Goal: Task Accomplishment & Management: Manage account settings

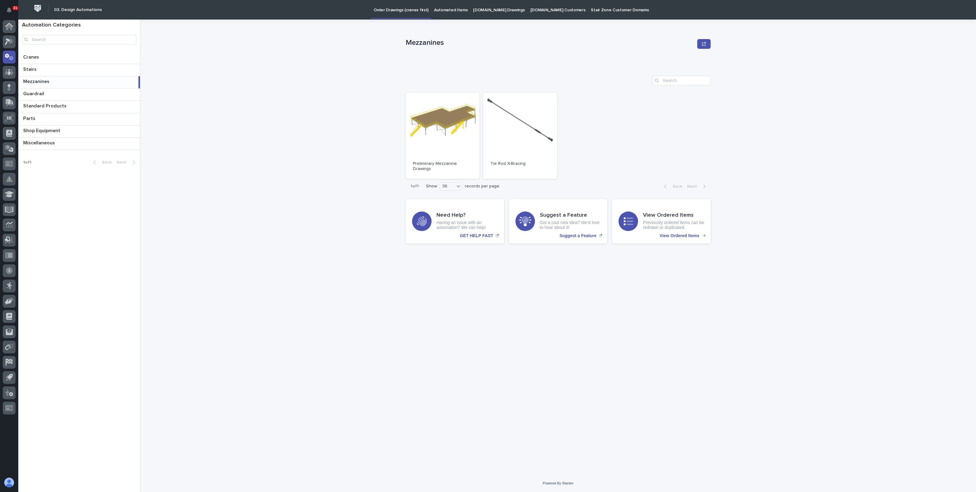
click at [250, 101] on div "Mezzanines Mezzanines Sorry, there was an error saving your record. Please try …" at bounding box center [562, 256] width 828 height 472
click at [40, 70] on p at bounding box center [80, 69] width 114 height 6
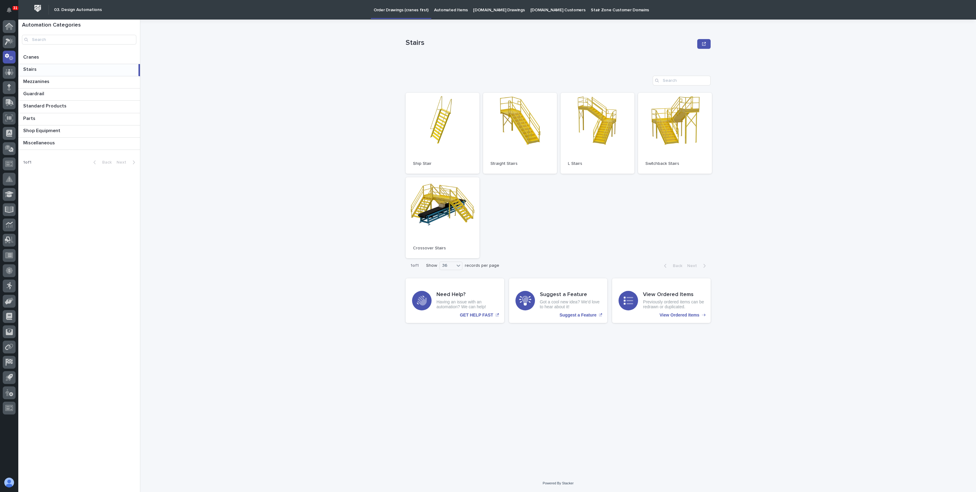
click at [311, 116] on div "Stairs Stairs Sorry, there was an error saving your record. Please try again. P…" at bounding box center [562, 256] width 828 height 472
click at [448, 123] on link "Open" at bounding box center [443, 133] width 74 height 81
click at [632, 298] on icon "View Ordered Items" at bounding box center [628, 300] width 10 height 10
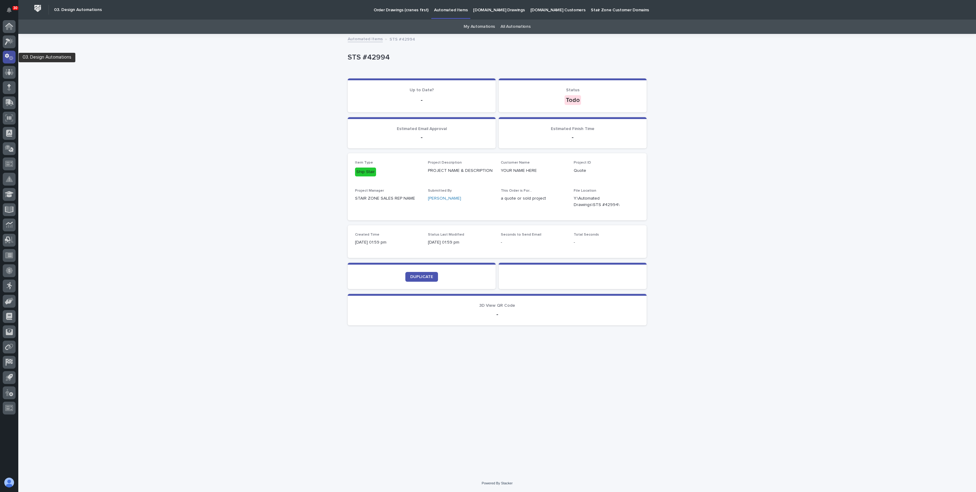
click at [13, 58] on icon at bounding box center [11, 58] width 5 height 4
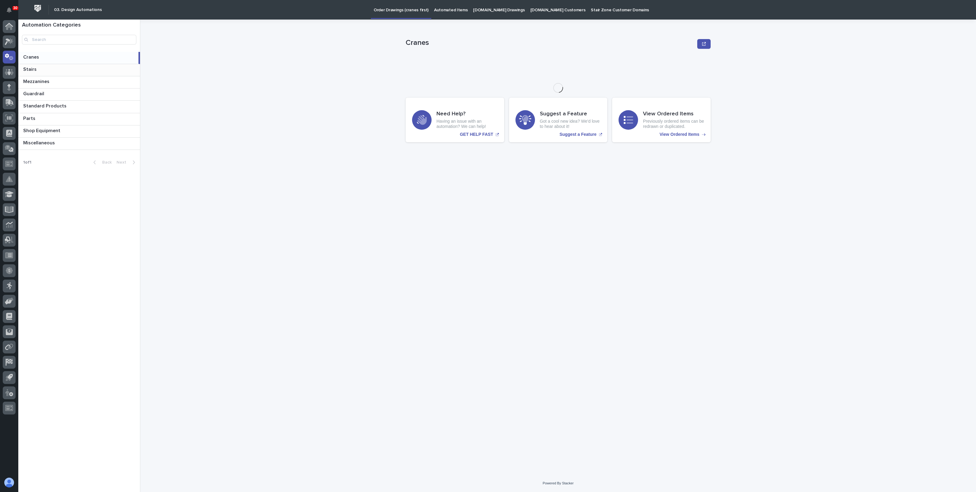
click at [77, 67] on p at bounding box center [80, 69] width 114 height 6
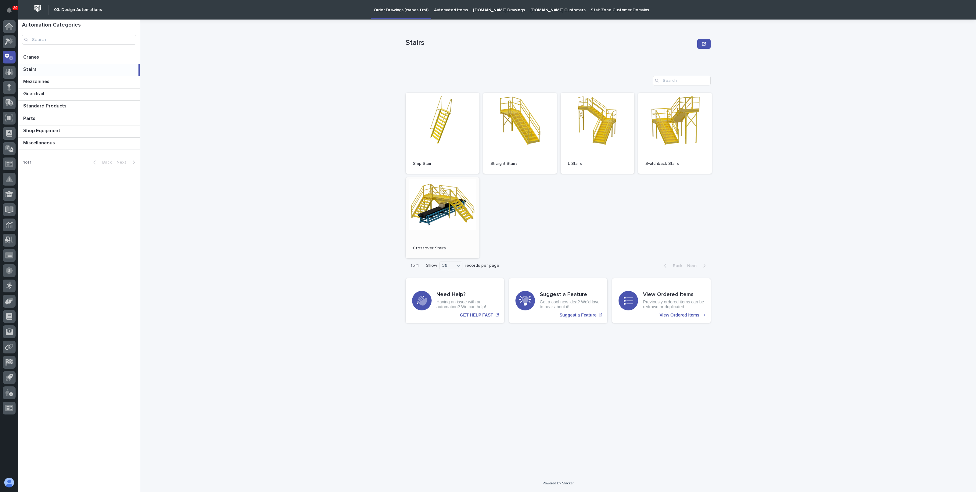
click at [428, 199] on link "Open" at bounding box center [443, 217] width 74 height 81
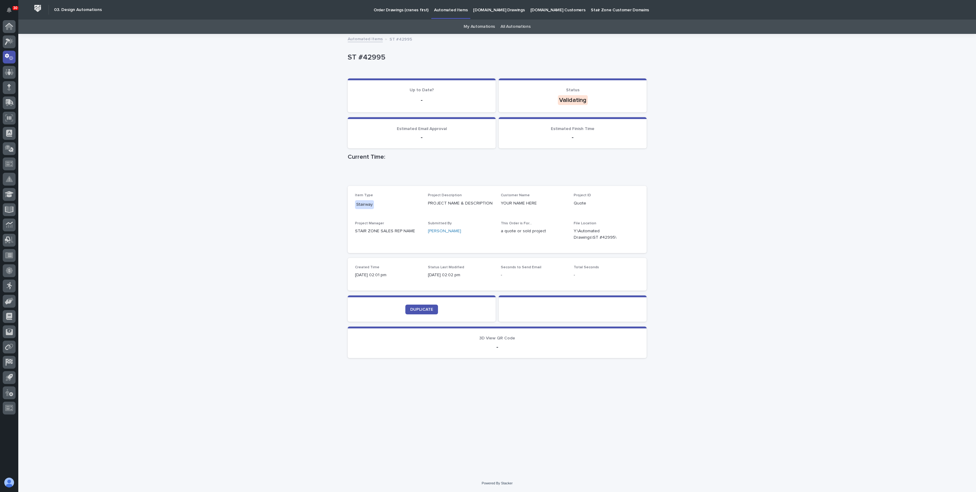
click at [20, 55] on div "Loading... Saving… Loading... Saving… ST #42995 ST #42995 Sorry, there was an e…" at bounding box center [496, 254] width 957 height 440
click at [15, 56] on div at bounding box center [9, 57] width 13 height 13
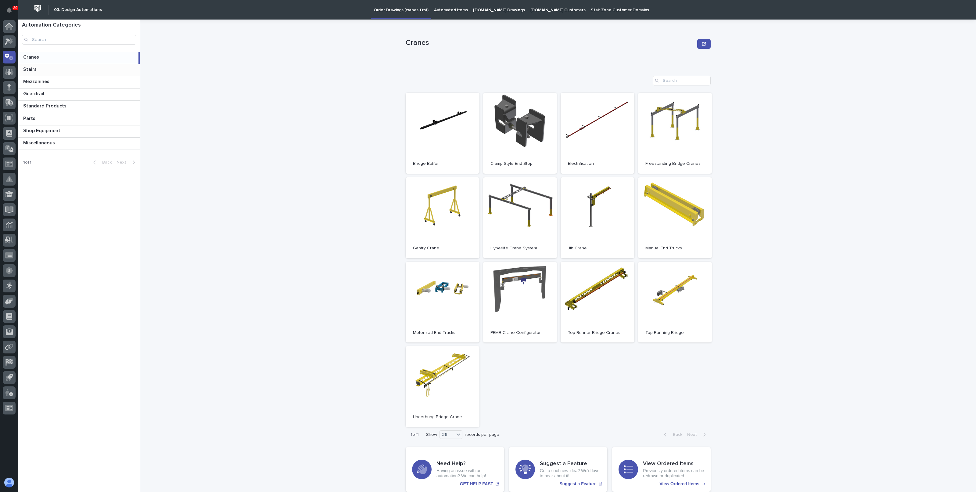
click at [50, 72] on p at bounding box center [80, 69] width 114 height 6
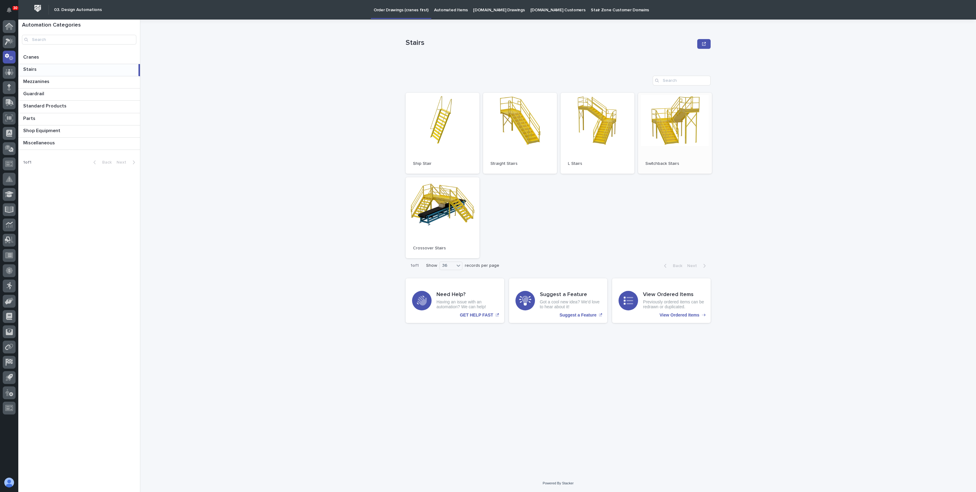
click at [672, 147] on link "Open" at bounding box center [675, 133] width 74 height 81
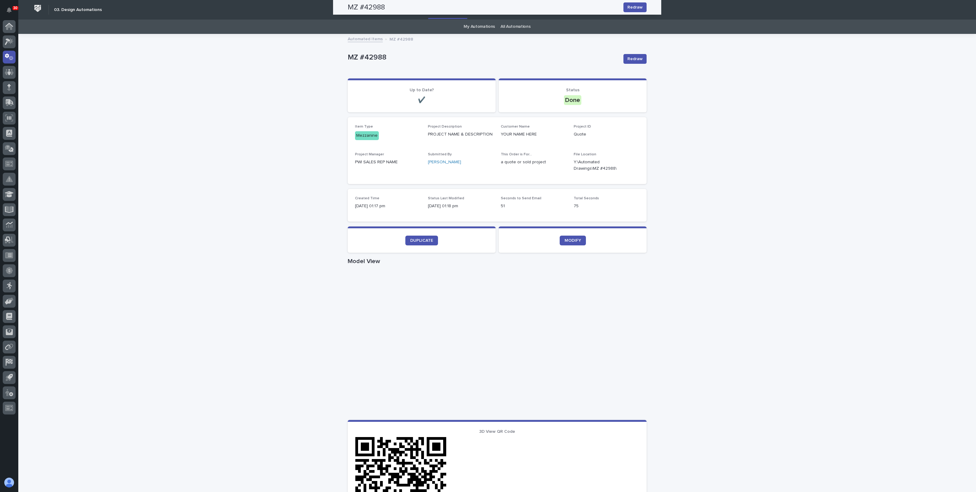
scroll to position [157, 0]
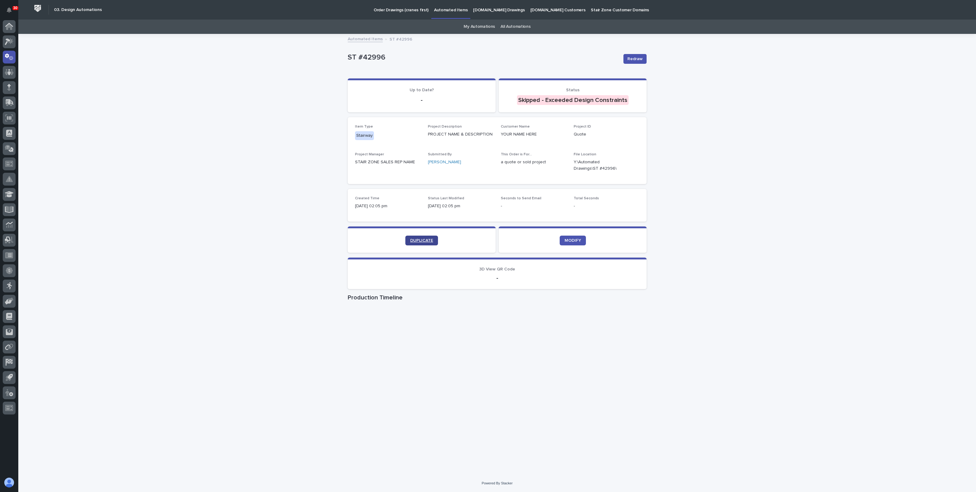
click at [419, 240] on span "DUPLICATE" at bounding box center [421, 240] width 23 height 4
click at [415, 235] on link "DUPLICATE" at bounding box center [421, 240] width 33 height 10
click at [423, 239] on span "DUPLICATE" at bounding box center [421, 240] width 23 height 4
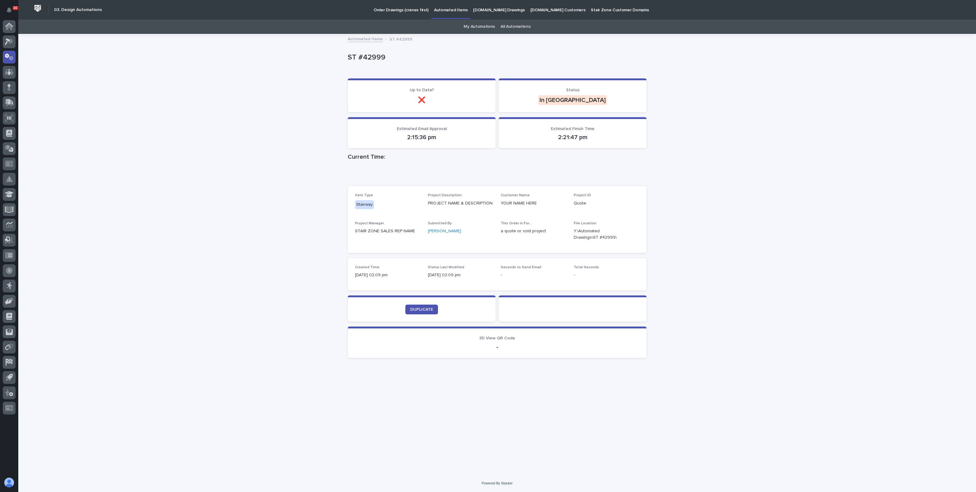
click at [736, 123] on div "Loading... Saving… Loading... Saving… ST #42999 ST #42999 Sorry, there was an e…" at bounding box center [496, 254] width 957 height 440
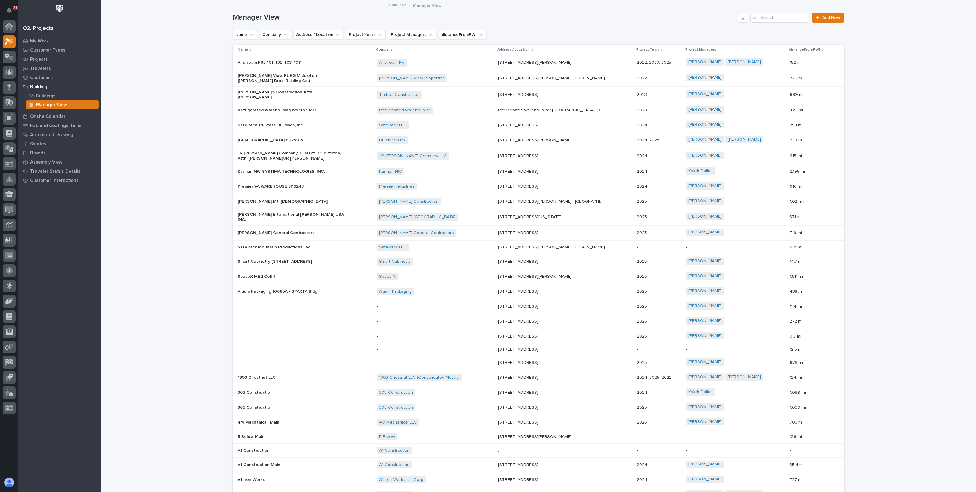
click at [50, 102] on p "Manager View" at bounding box center [51, 104] width 31 height 5
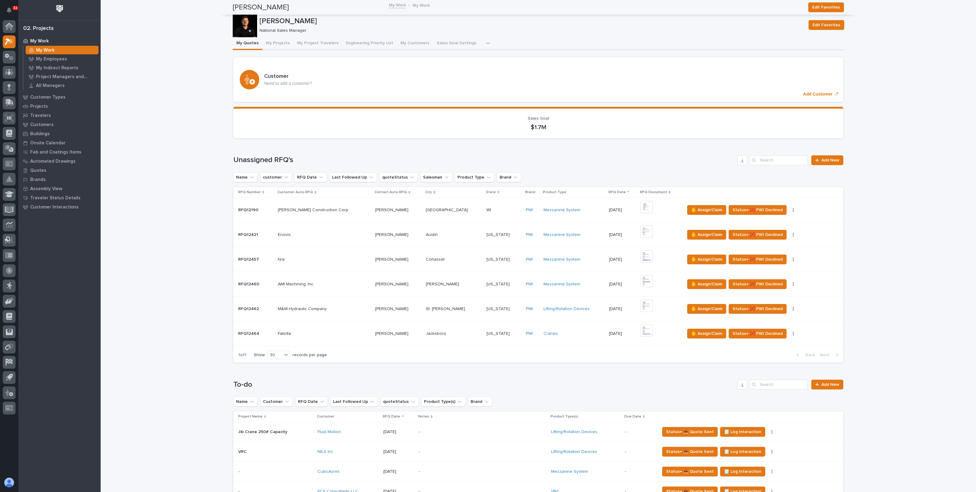
scroll to position [38, 0]
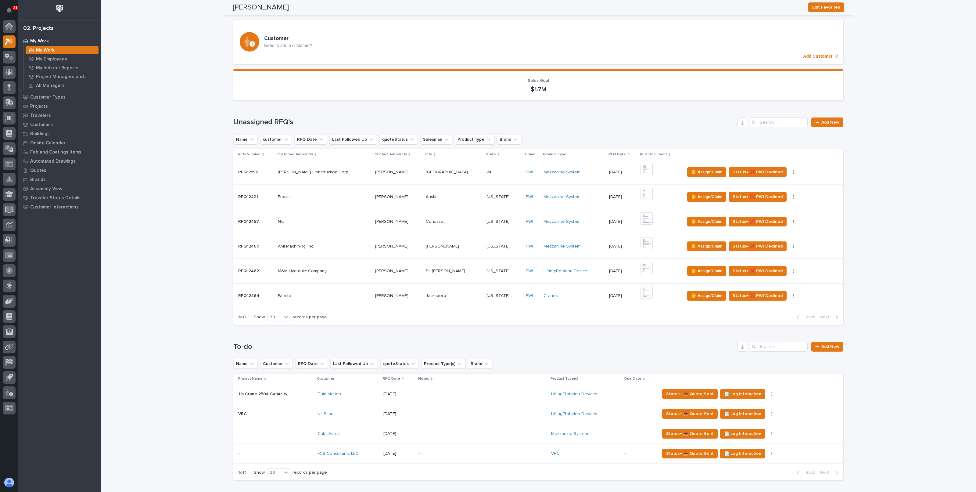
click at [640, 267] on img at bounding box center [646, 268] width 12 height 12
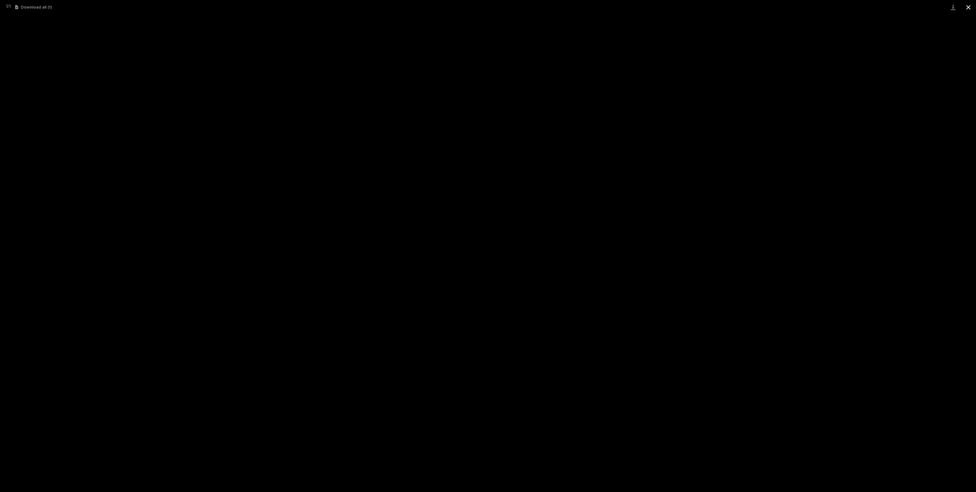
click at [971, 10] on button "Close gallery" at bounding box center [967, 7] width 15 height 14
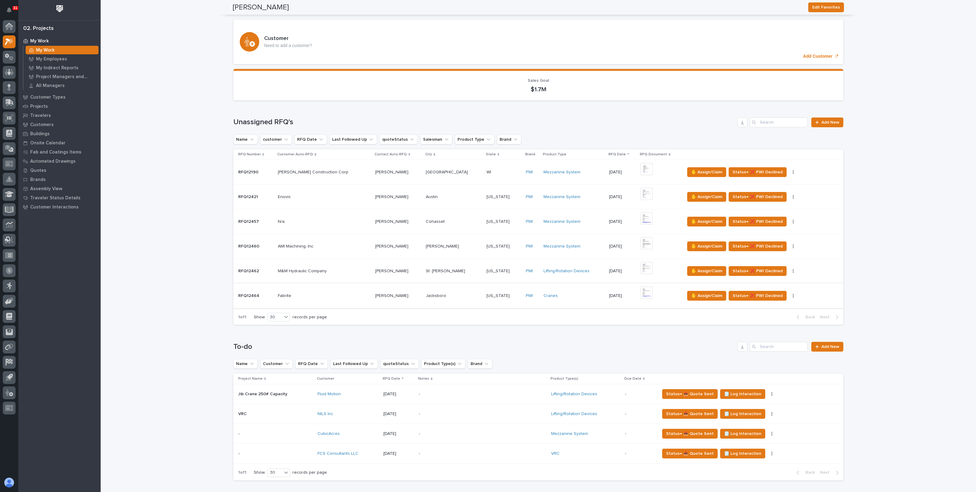
click at [640, 289] on img at bounding box center [646, 292] width 12 height 12
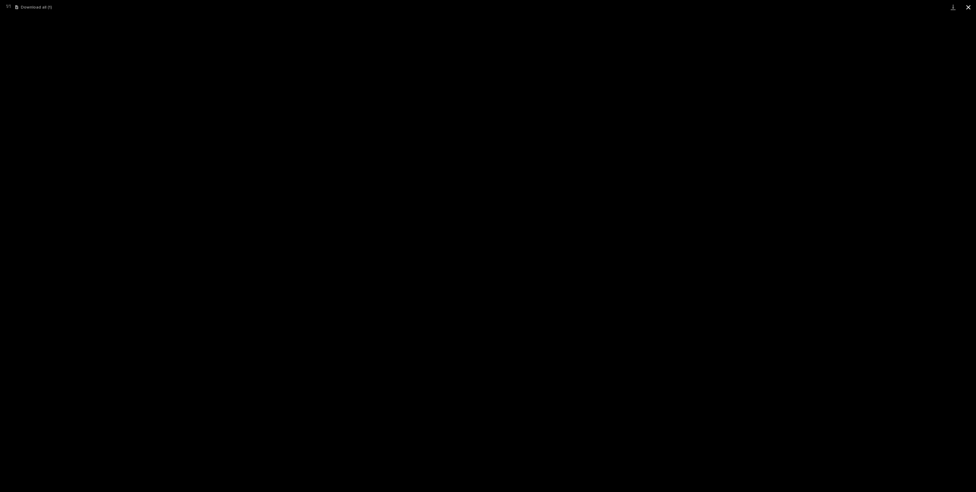
click at [963, 7] on button "Close gallery" at bounding box center [967, 7] width 15 height 14
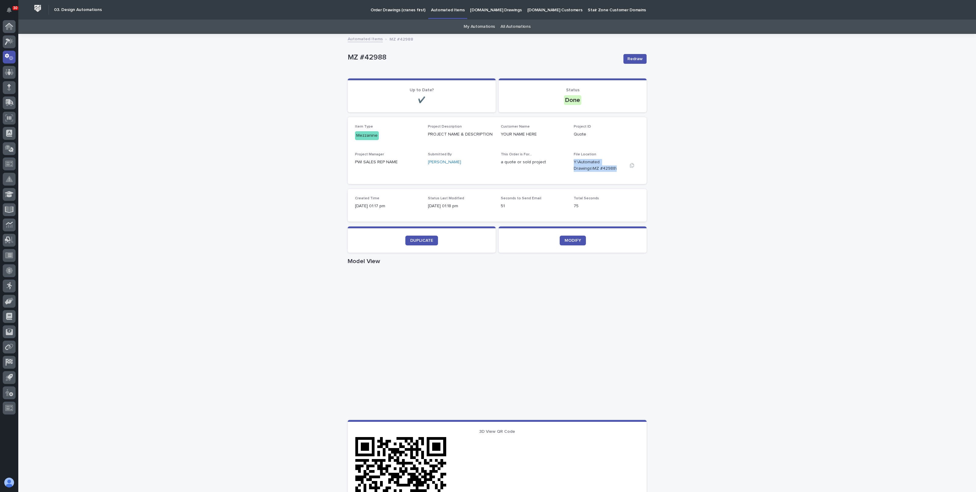
drag, startPoint x: 571, startPoint y: 162, endPoint x: 617, endPoint y: 167, distance: 46.3
click at [617, 167] on p "Y:\Automated Drawings\MZ #42988\" at bounding box center [599, 165] width 51 height 13
copy p "Y:\Automated Drawings\MZ #42988\"
click at [168, 145] on div "Loading... Saving… Loading... Saving… MZ #42988 Redraw MZ #42988 Redraw Sorry, …" at bounding box center [496, 352] width 957 height 637
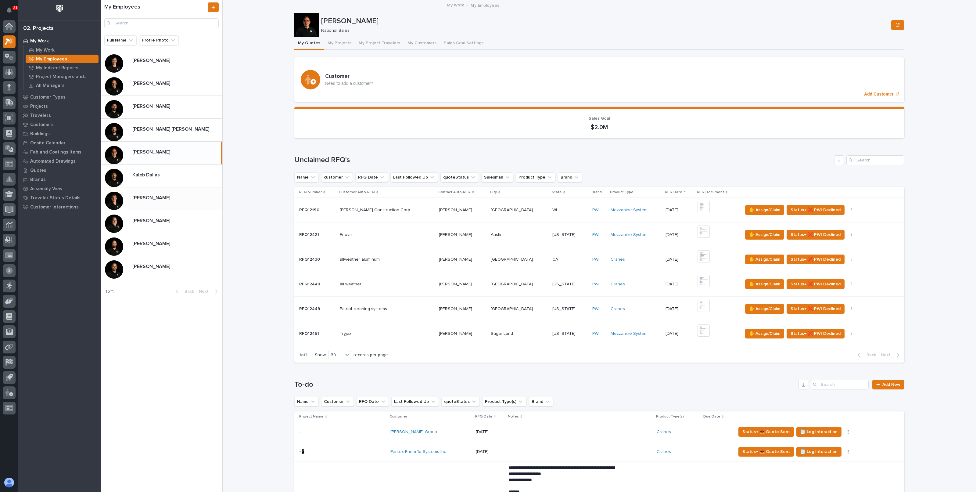
click at [161, 206] on div "[PERSON_NAME] [PERSON_NAME]" at bounding box center [162, 198] width 122 height 23
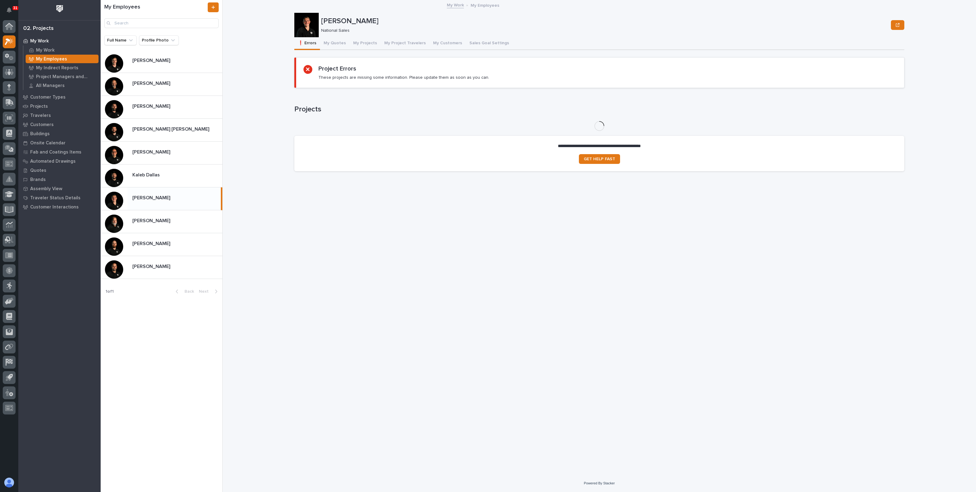
click at [326, 53] on div "**********" at bounding box center [599, 113] width 610 height 125
click at [331, 43] on button "My Quotes" at bounding box center [335, 43] width 30 height 13
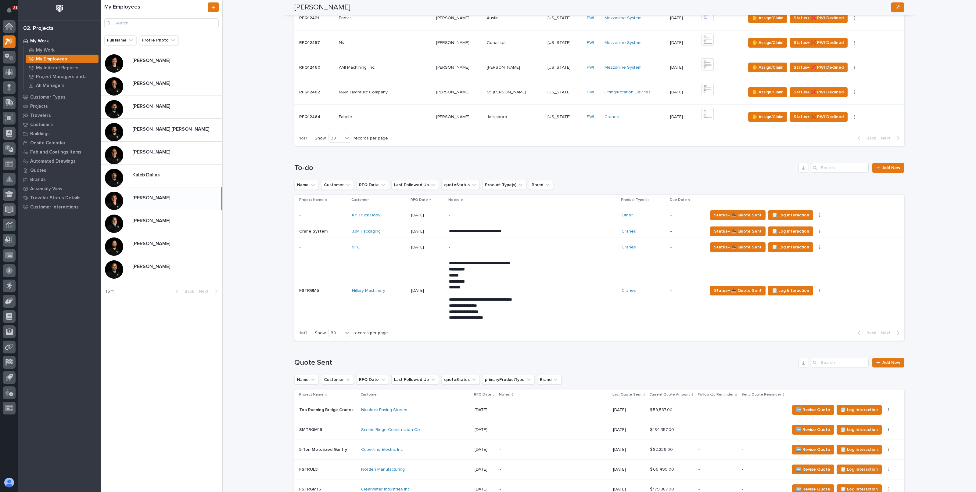
scroll to position [229, 0]
